Goal: Transaction & Acquisition: Download file/media

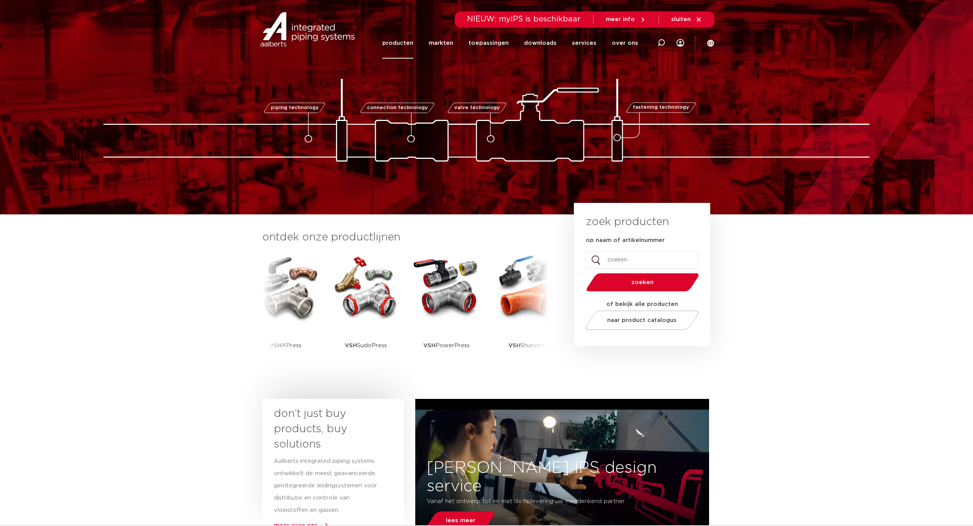
click at [405, 42] on link "producten" at bounding box center [397, 43] width 31 height 31
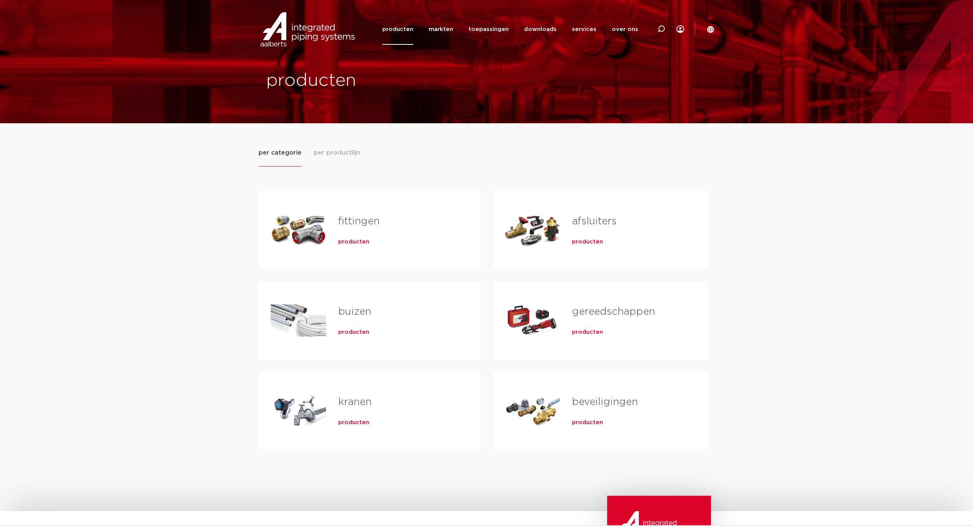
click at [350, 239] on span "producten" at bounding box center [353, 242] width 31 height 8
click at [351, 334] on span "producten" at bounding box center [353, 333] width 31 height 8
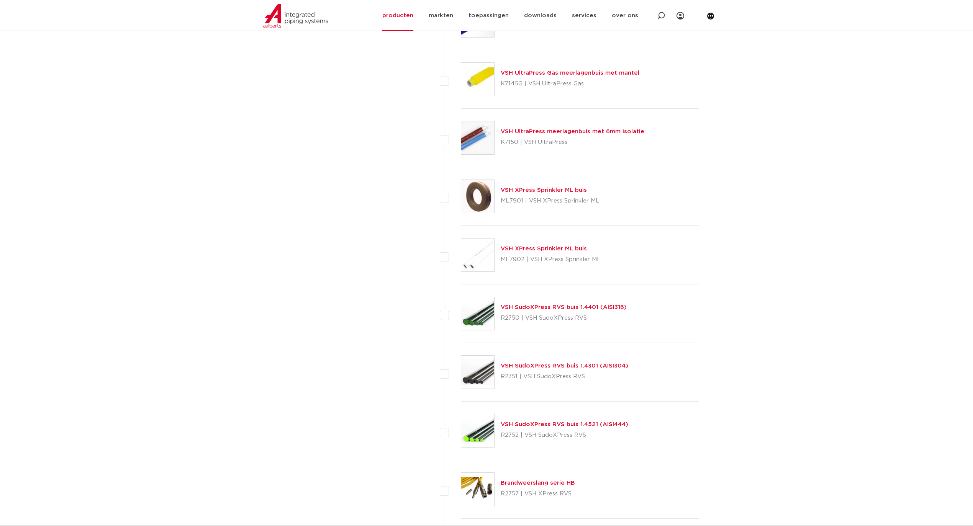
scroll to position [766, 0]
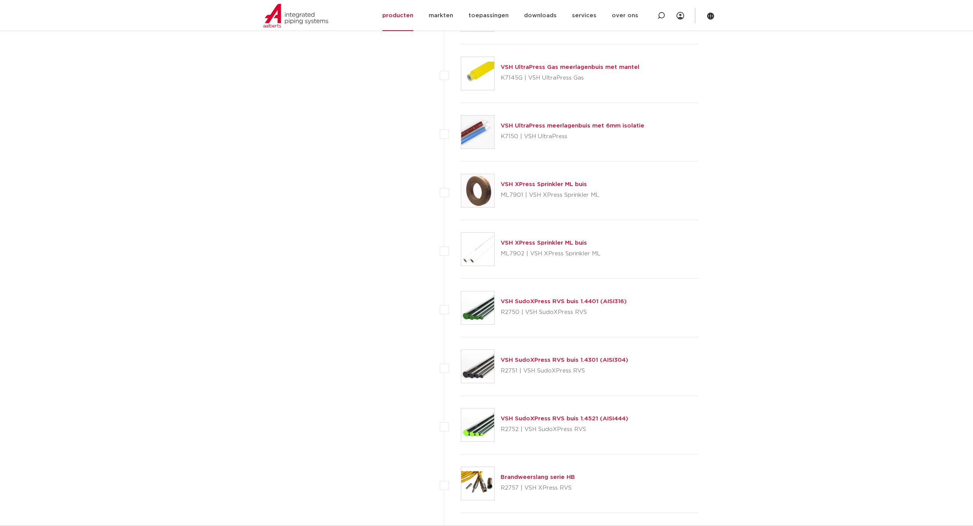
click at [571, 360] on link "VSH SudoXPress RVS buis 1.4301 (AISI304)" at bounding box center [563, 360] width 127 height 6
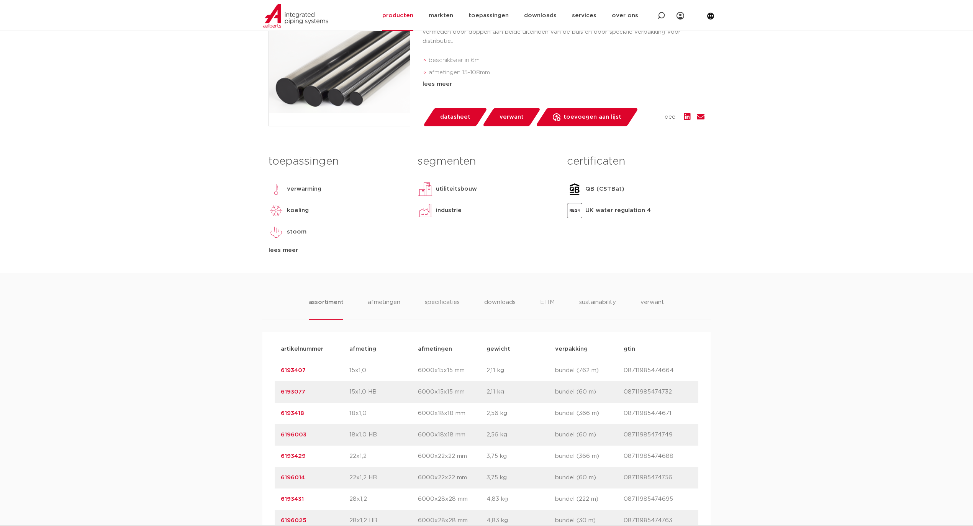
scroll to position [255, 0]
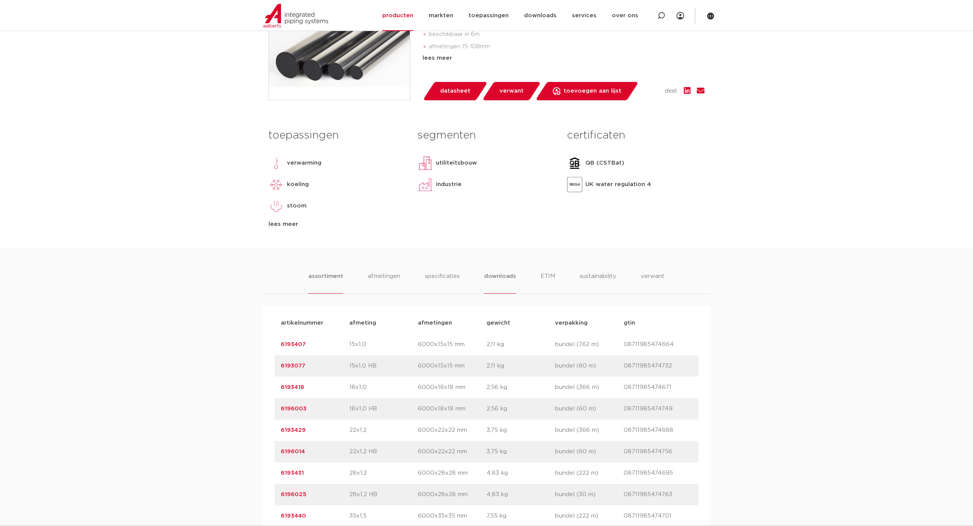
click at [484, 274] on li "downloads" at bounding box center [500, 283] width 32 height 22
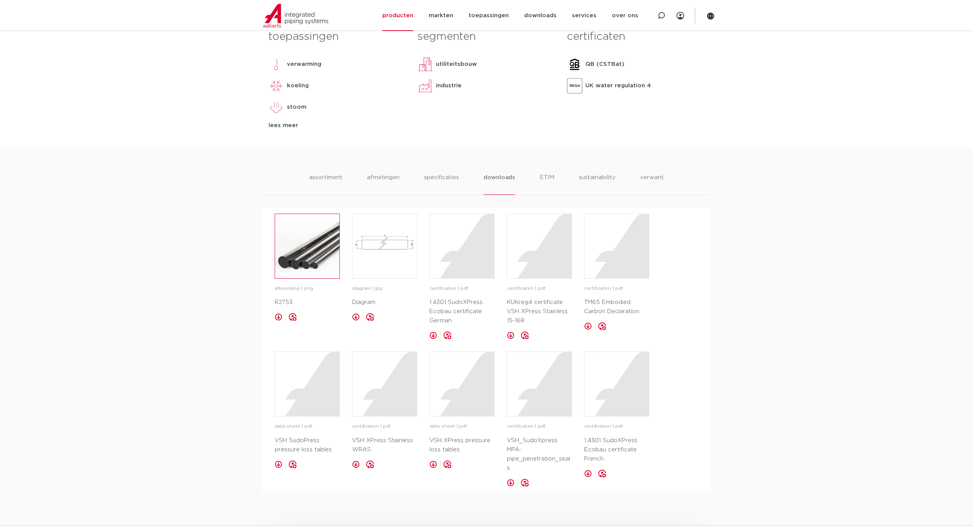
scroll to position [357, 0]
click at [511, 330] on link at bounding box center [511, 332] width 8 height 8
click at [301, 268] on img at bounding box center [307, 243] width 64 height 64
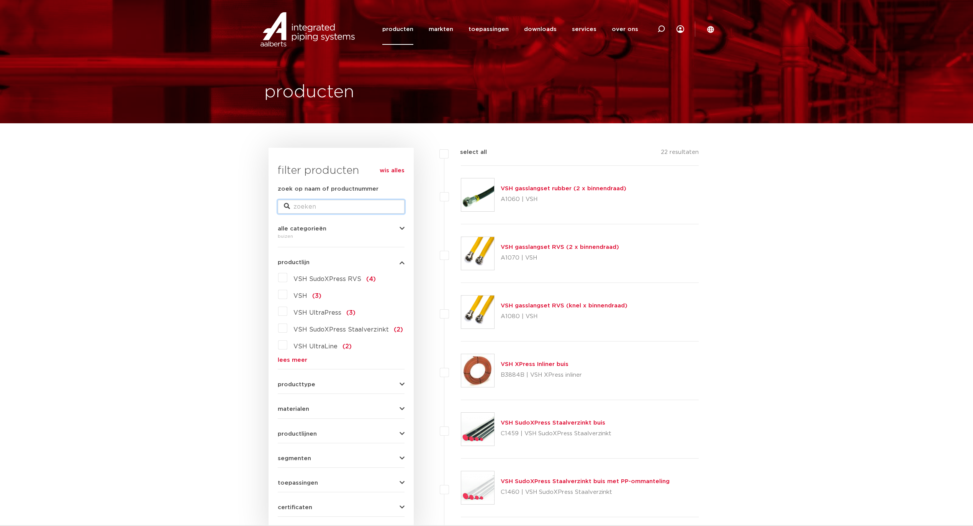
click at [322, 210] on input "zoek op naam of productnummer" at bounding box center [341, 207] width 127 height 14
click at [335, 196] on div "zoek op naam of productnummer" at bounding box center [341, 199] width 127 height 29
click at [541, 30] on link "downloads" at bounding box center [540, 29] width 33 height 31
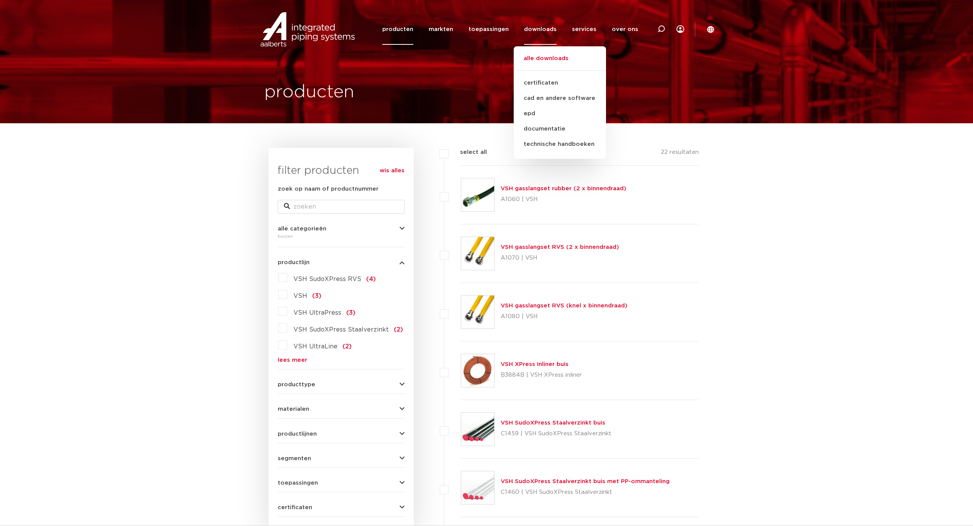
click at [543, 57] on link "alle downloads" at bounding box center [559, 62] width 92 height 17
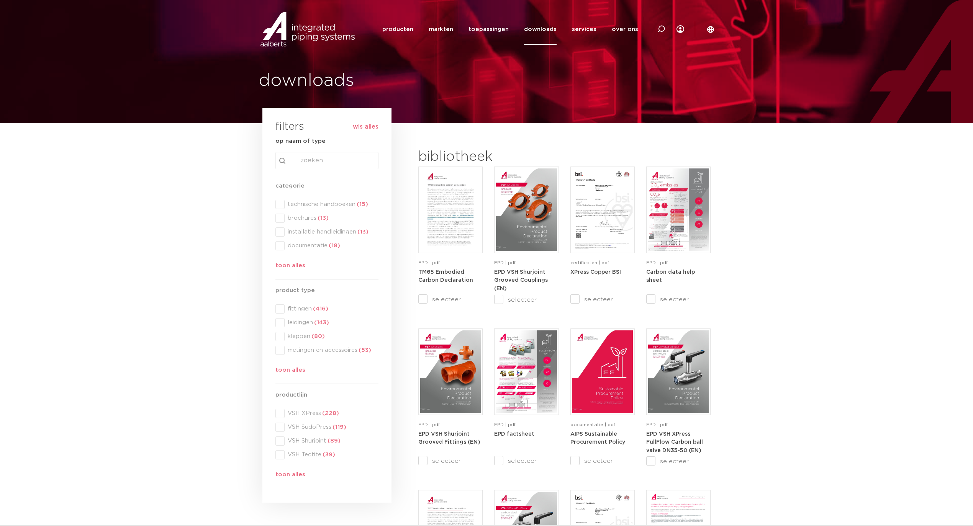
click at [301, 161] on div "search Search content Clear" at bounding box center [326, 160] width 103 height 17
click at [317, 161] on input "Search content" at bounding box center [326, 160] width 103 height 17
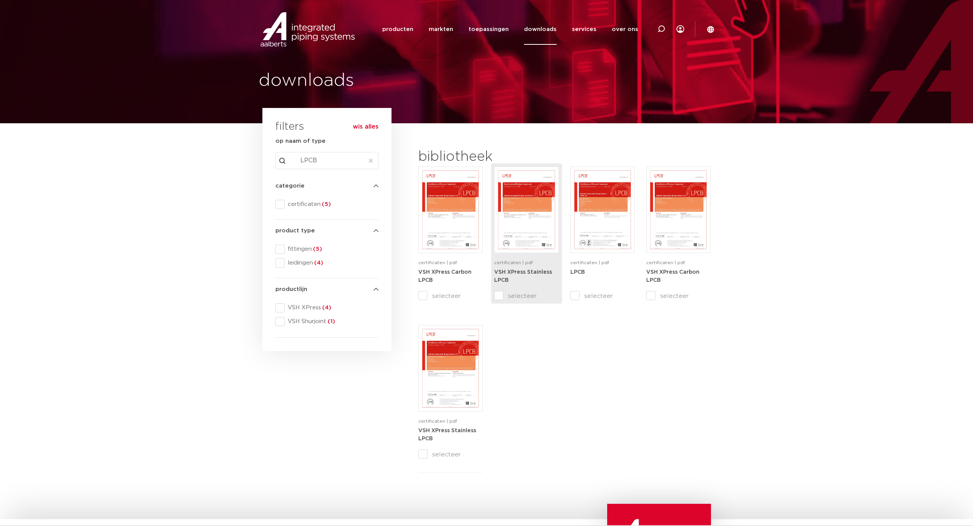
click at [527, 263] on span "certificaten | pdf" at bounding box center [513, 262] width 39 height 5
click at [440, 428] on strong "VSH XPress Stainless LPCB" at bounding box center [447, 435] width 58 height 14
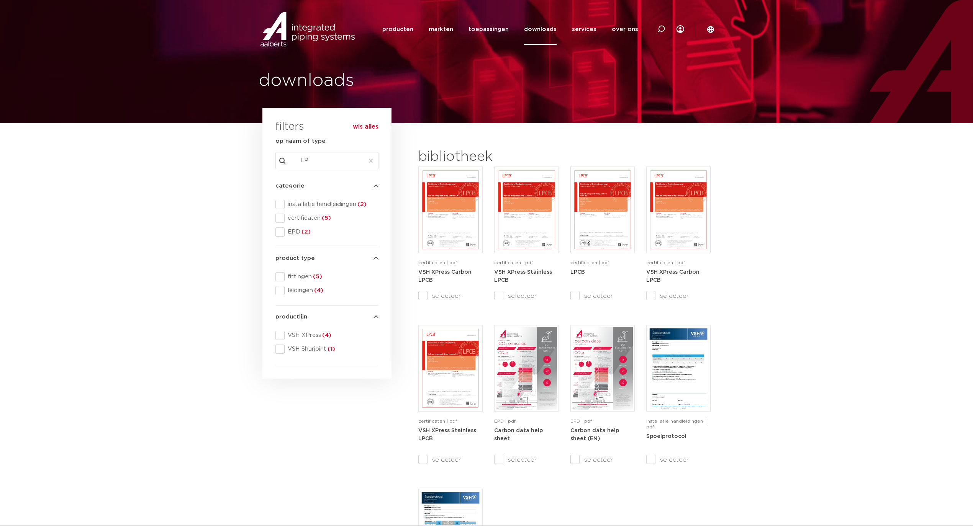
drag, startPoint x: 324, startPoint y: 162, endPoint x: 281, endPoint y: 158, distance: 43.0
click at [281, 158] on input "LP" at bounding box center [326, 160] width 103 height 17
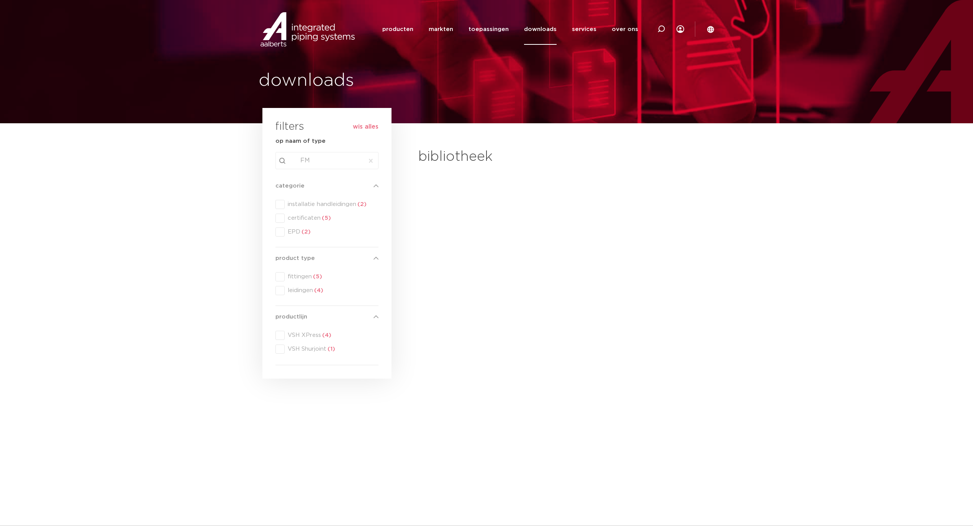
type input "FM"
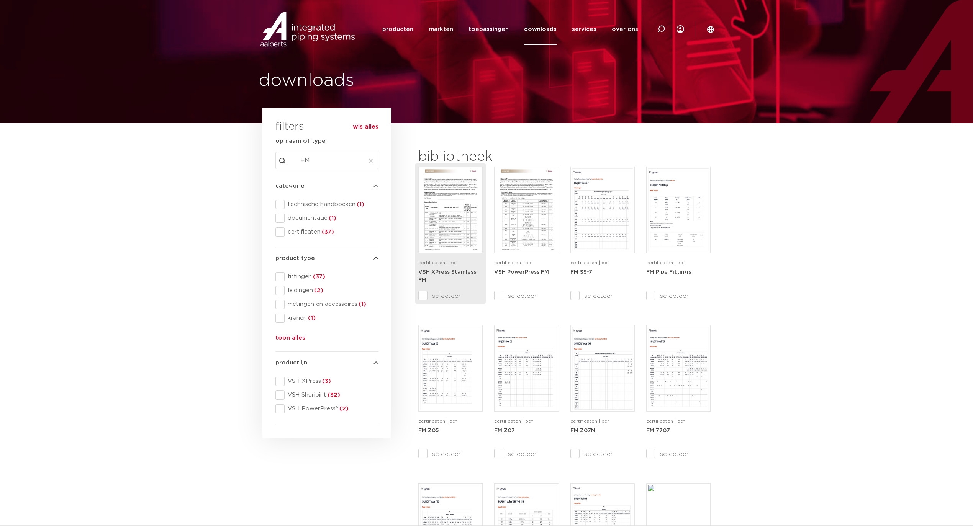
click at [434, 247] on img at bounding box center [450, 209] width 60 height 83
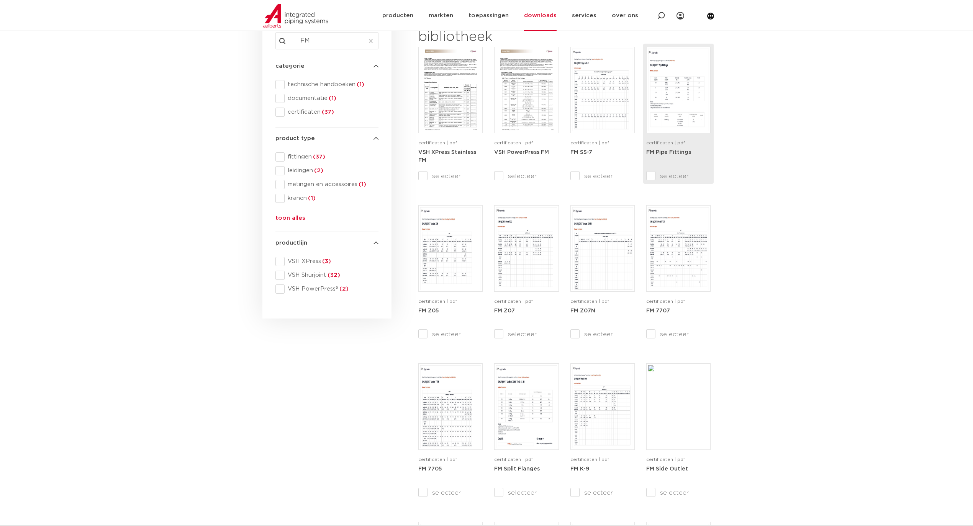
scroll to position [102, 0]
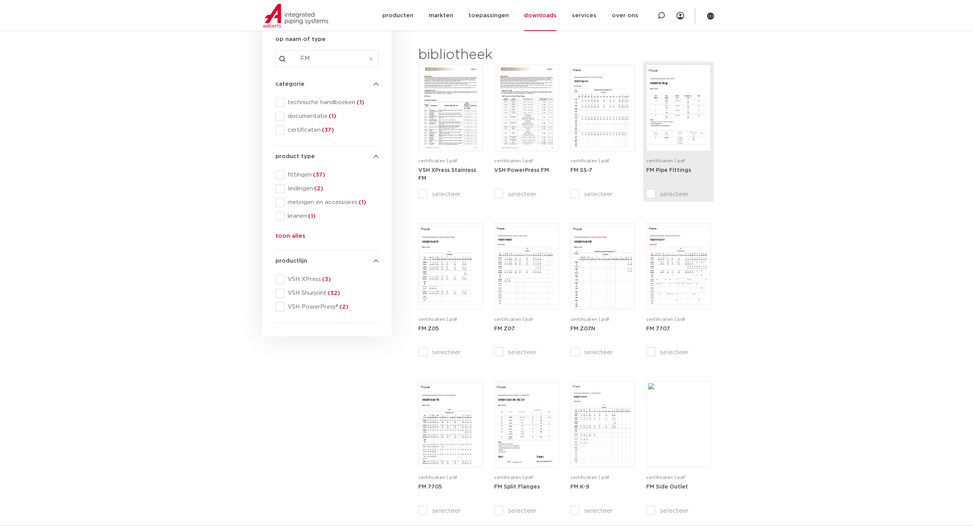
click at [675, 204] on div "certificaten | pdf FM Pipe Fittings selecteer" at bounding box center [678, 138] width 64 height 147
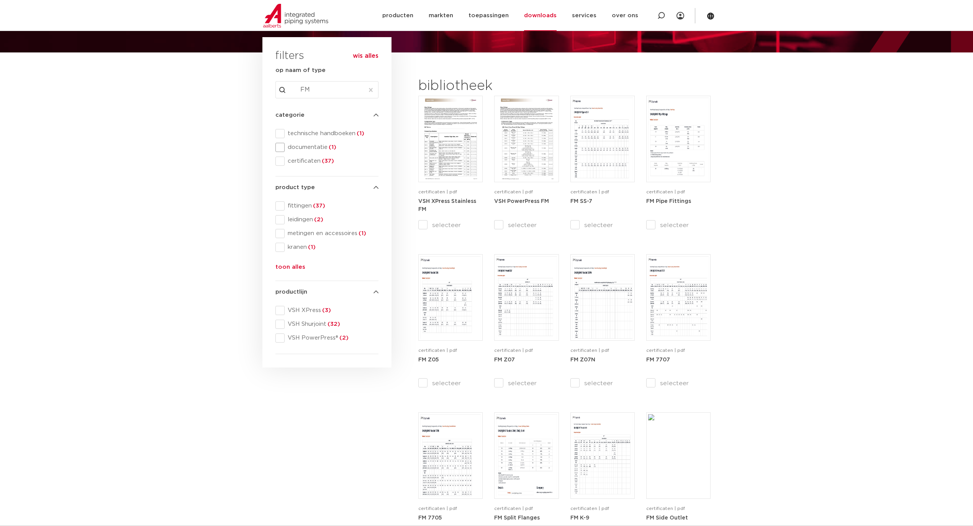
scroll to position [51, 0]
